Goal: Complete application form

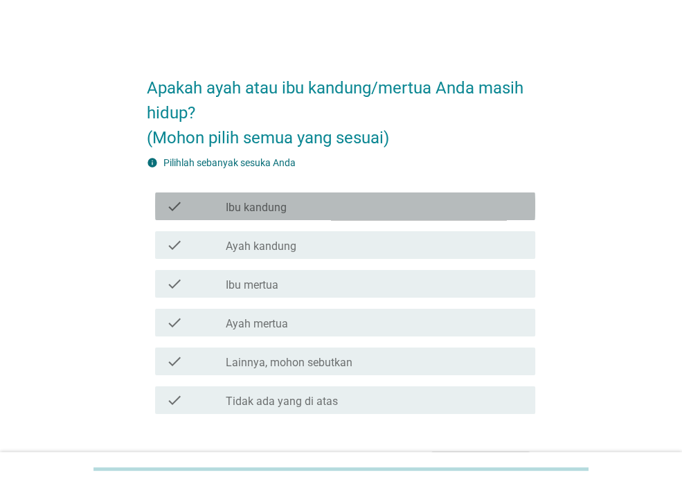
click at [206, 206] on div "check" at bounding box center [196, 206] width 60 height 17
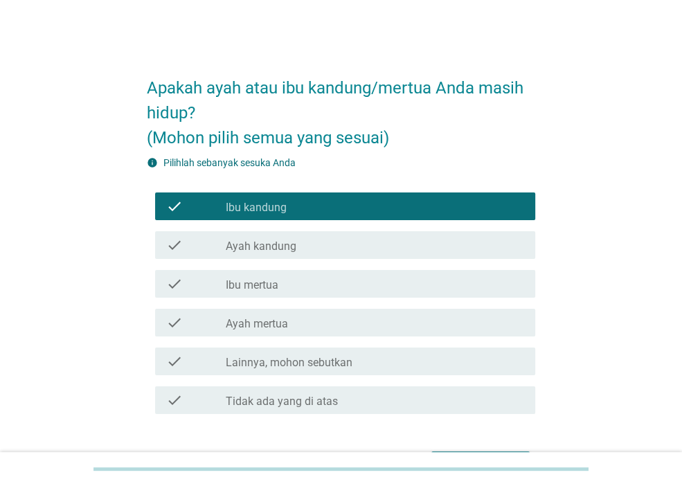
click at [219, 244] on div "check" at bounding box center [196, 245] width 60 height 17
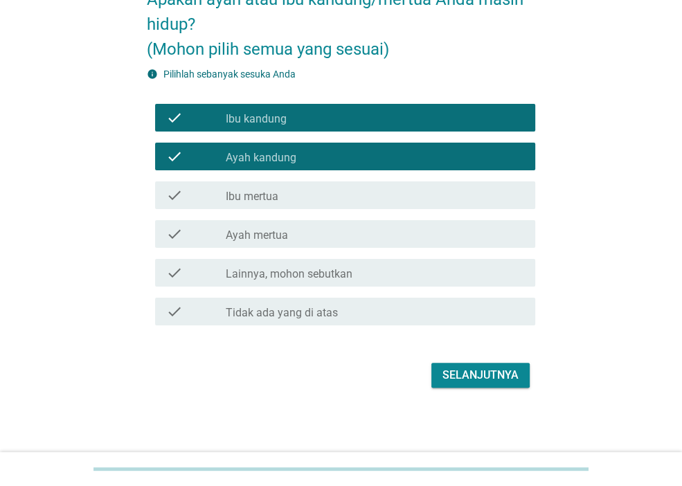
scroll to position [89, 0]
click at [483, 373] on div "Selanjutnya" at bounding box center [480, 375] width 76 height 17
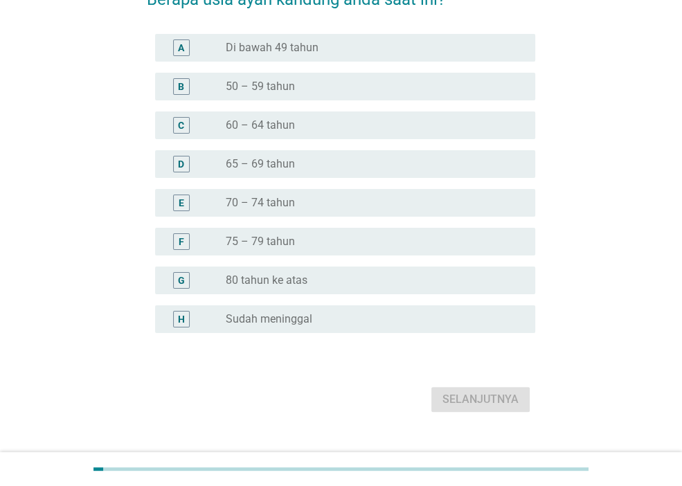
scroll to position [0, 0]
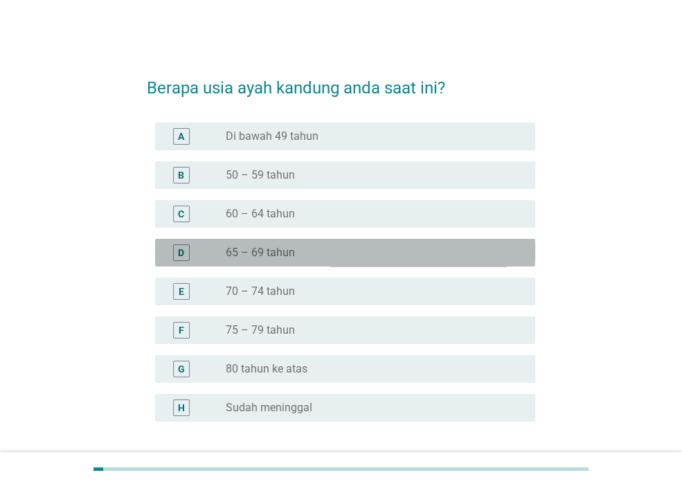
click at [257, 252] on label "65 – 69 tahun" at bounding box center [260, 253] width 69 height 14
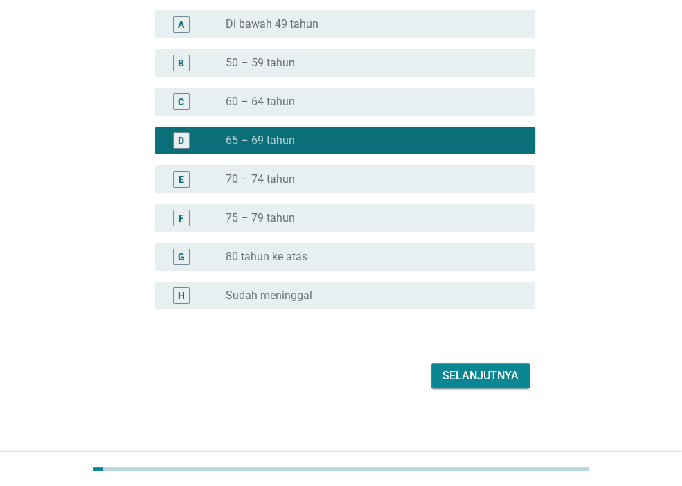
scroll to position [113, 0]
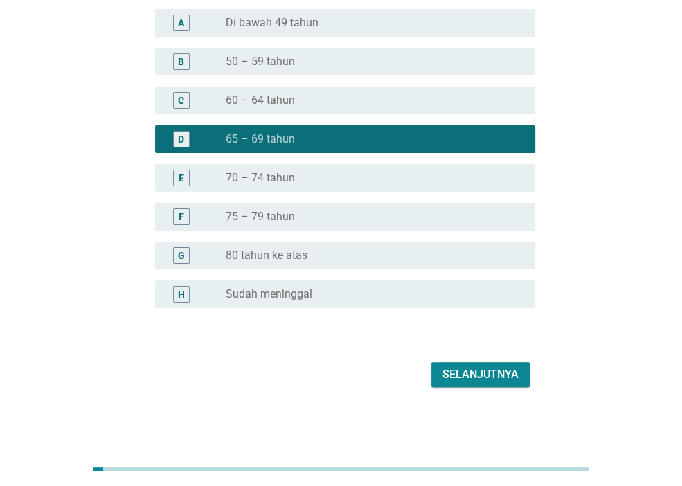
click at [491, 373] on div "Selanjutnya" at bounding box center [480, 374] width 76 height 17
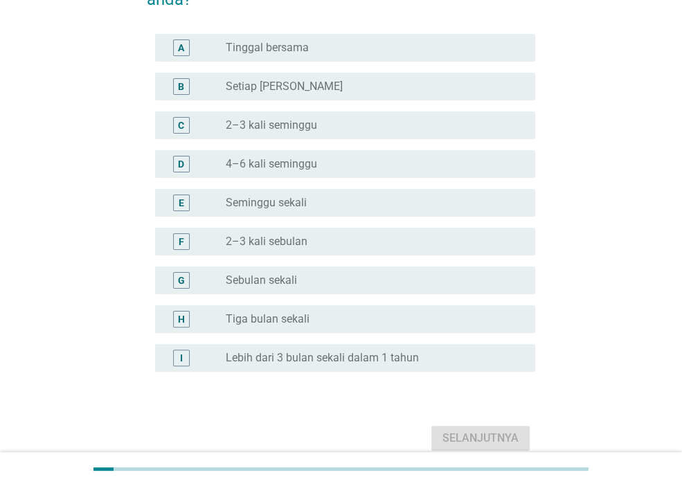
scroll to position [0, 0]
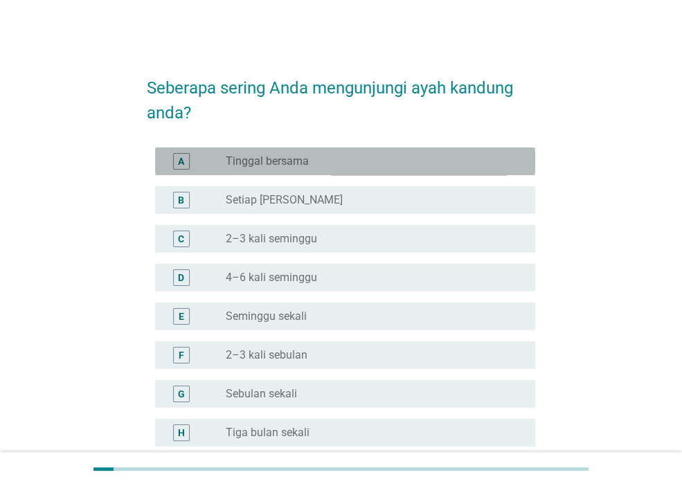
click at [334, 153] on div "radio_button_unchecked Tinggal bersama" at bounding box center [375, 161] width 298 height 17
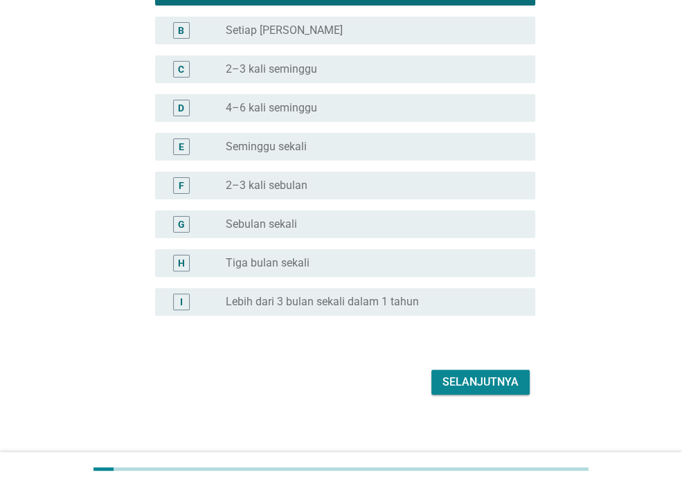
scroll to position [177, 0]
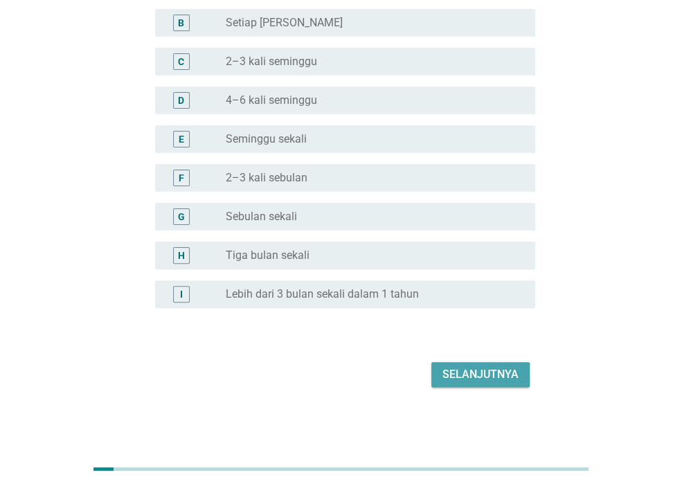
click at [473, 370] on div "Selanjutnya" at bounding box center [480, 374] width 76 height 17
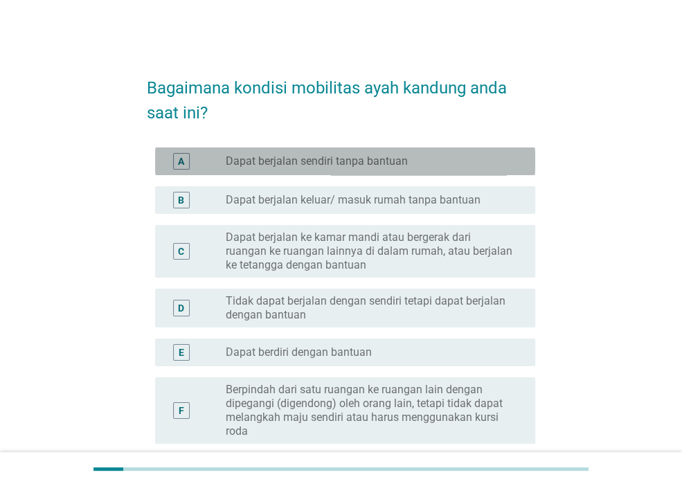
click at [388, 149] on div "A radio_button_unchecked Dapat berjalan sendiri tanpa bantuan" at bounding box center [345, 161] width 380 height 28
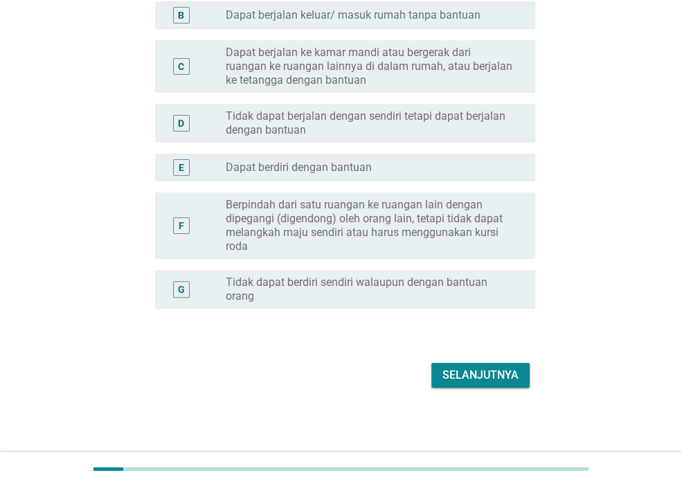
scroll to position [185, 0]
click at [469, 371] on div "Selanjutnya" at bounding box center [480, 374] width 76 height 17
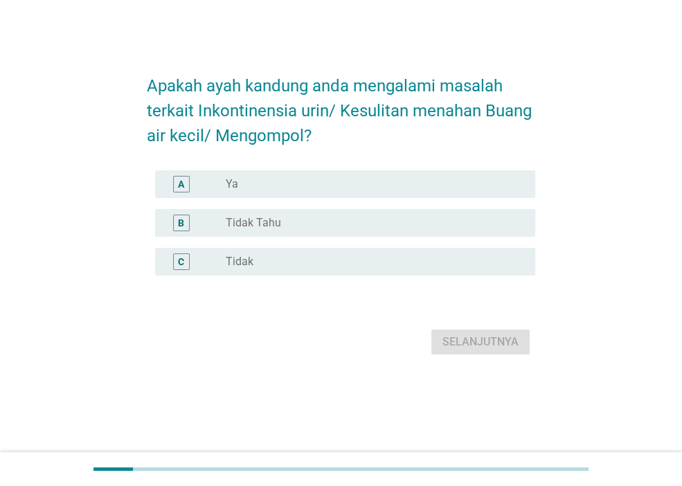
scroll to position [0, 0]
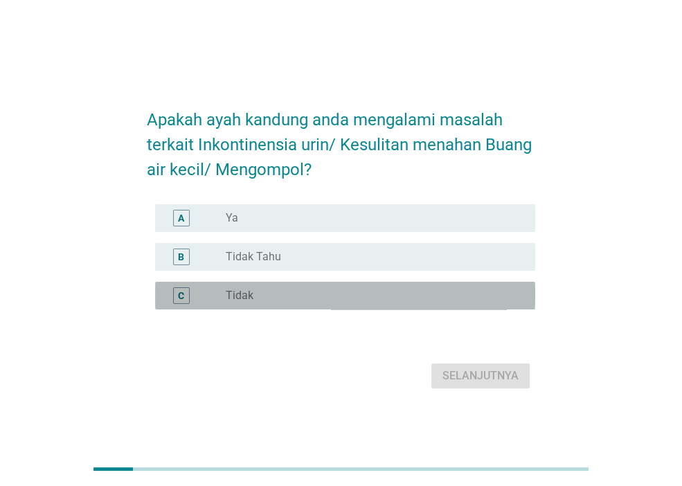
click at [264, 292] on div "radio_button_unchecked Tidak" at bounding box center [369, 296] width 287 height 14
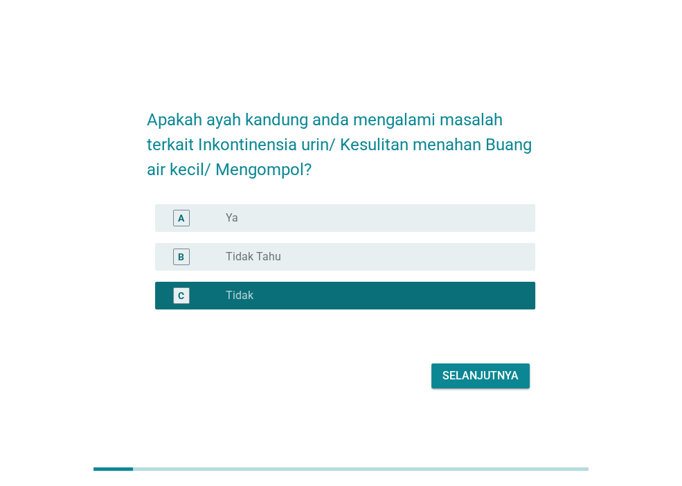
click at [500, 361] on form "Apakah ayah kandung anda mengalami masalah terkait Inkontinensia urin/ Kesulita…" at bounding box center [341, 242] width 388 height 299
click at [498, 370] on div "Selanjutnya" at bounding box center [480, 375] width 76 height 17
